Goal: Task Accomplishment & Management: Use online tool/utility

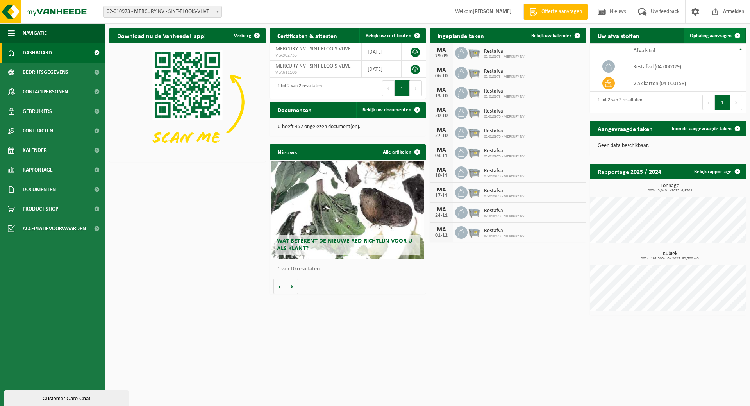
click at [710, 32] on link "Ophaling aanvragen" at bounding box center [715, 36] width 62 height 16
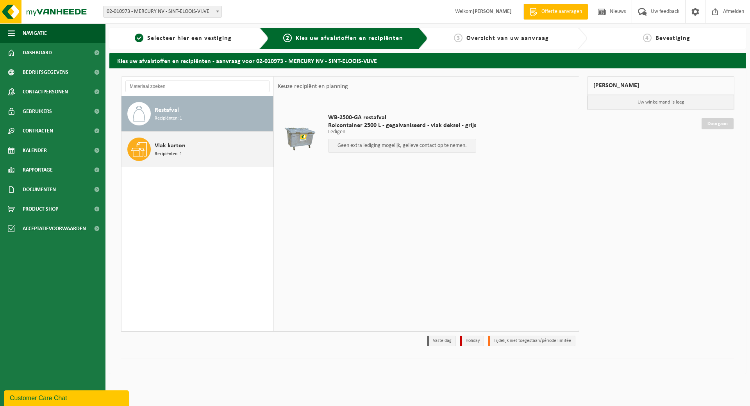
click at [169, 148] on span "Vlak karton" at bounding box center [170, 145] width 31 height 9
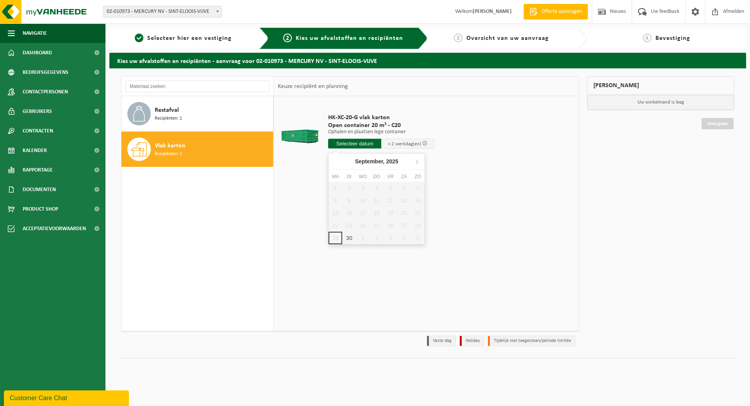
click at [354, 142] on input "text" at bounding box center [354, 144] width 53 height 10
click at [416, 164] on icon at bounding box center [417, 161] width 12 height 12
click at [366, 189] on div "1" at bounding box center [363, 188] width 14 height 12
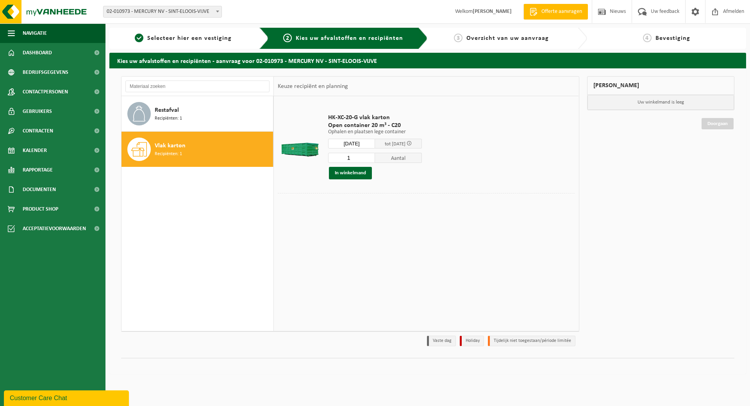
type input "Van 2025-10-01"
click at [341, 169] on button "In winkelmand" at bounding box center [350, 173] width 43 height 12
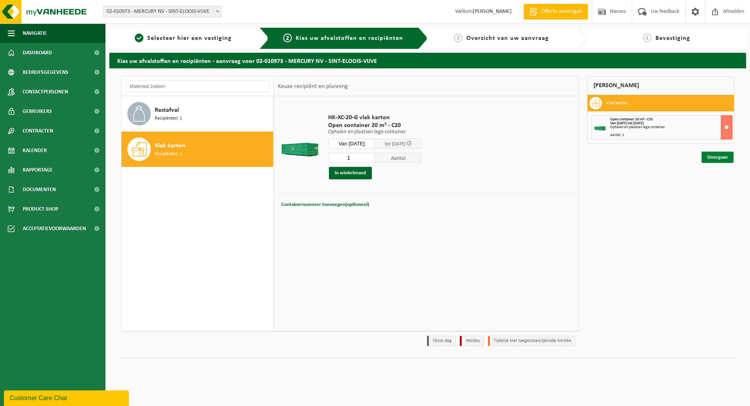
click at [722, 155] on link "Doorgaan" at bounding box center [717, 157] width 32 height 11
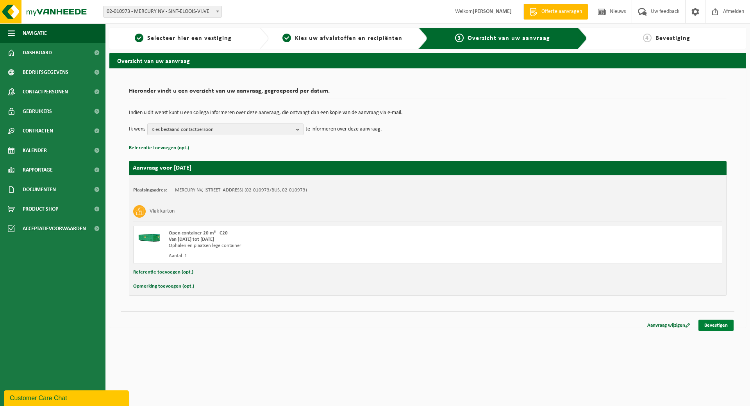
click at [713, 325] on link "Bevestigen" at bounding box center [715, 324] width 35 height 11
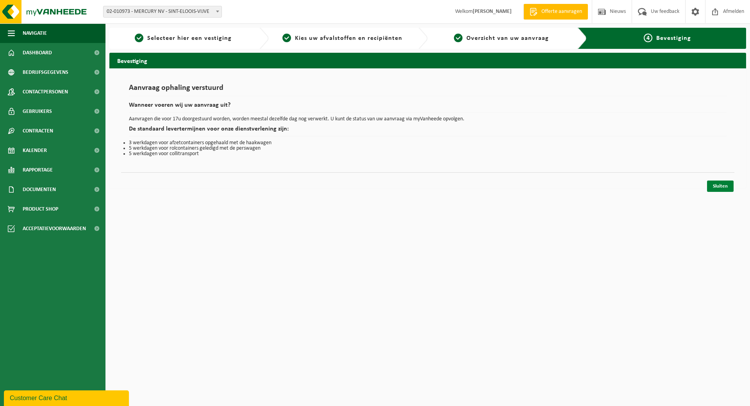
click at [719, 182] on link "Sluiten" at bounding box center [720, 185] width 27 height 11
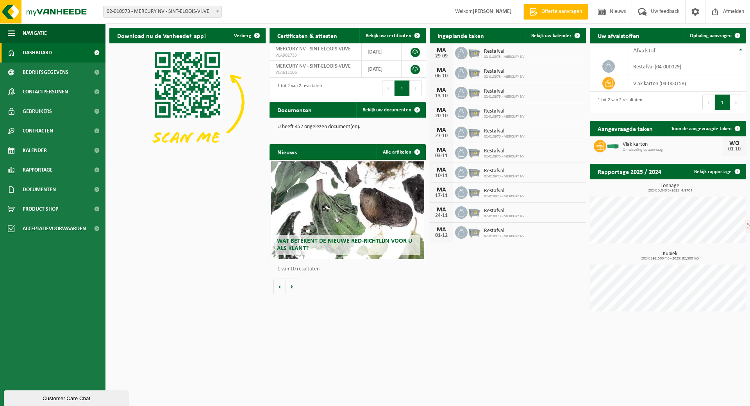
click at [219, 15] on span at bounding box center [218, 11] width 8 height 10
select select "2073"
